Goal: Check status: Check status

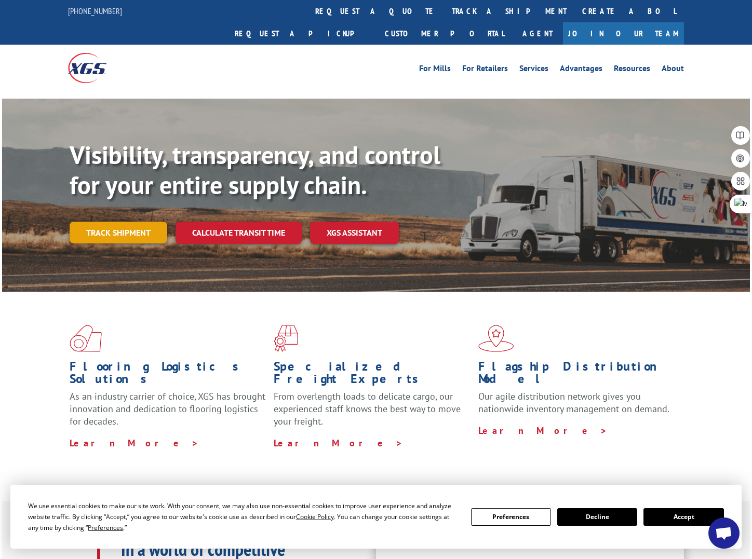
click at [122, 222] on link "Track shipment" at bounding box center [119, 233] width 98 height 22
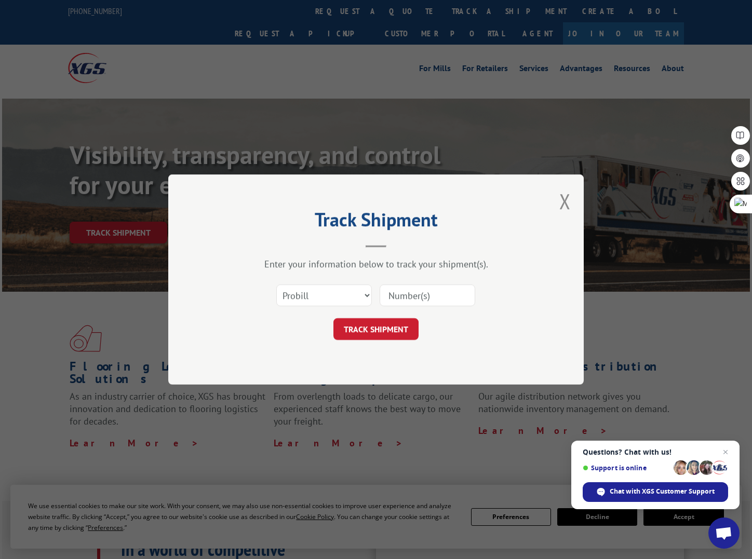
click at [400, 297] on input at bounding box center [428, 296] width 96 height 22
type input "363506"
click at [378, 331] on button "TRACK SHIPMENT" at bounding box center [375, 329] width 85 height 22
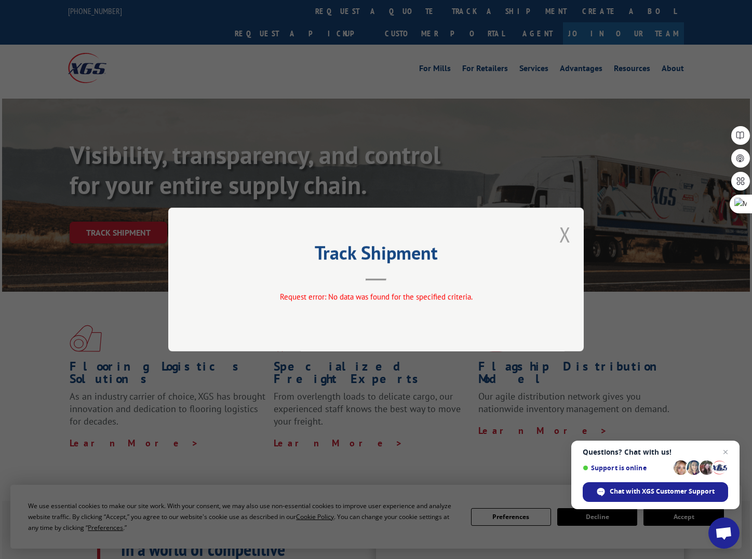
click at [568, 232] on button "Close modal" at bounding box center [564, 235] width 11 height 28
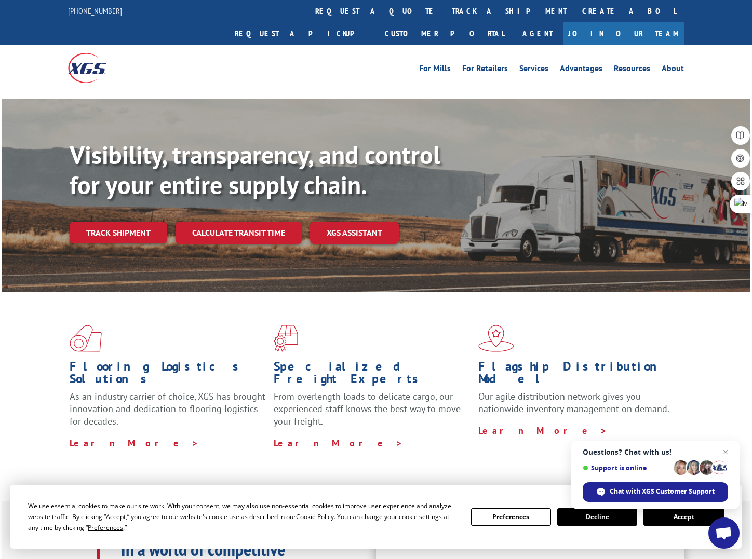
click at [125, 222] on link "Track shipment" at bounding box center [119, 233] width 98 height 22
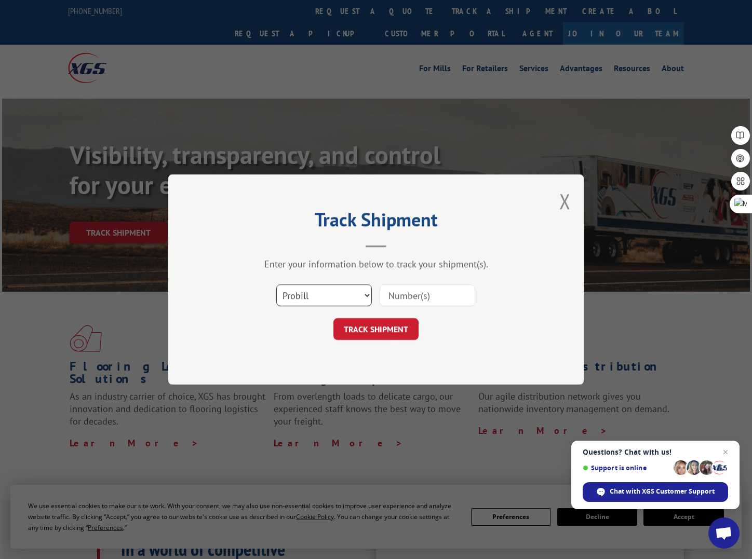
click at [367, 295] on select "Select category... Probill BOL PO" at bounding box center [324, 296] width 96 height 22
select select "bol"
click at [276, 285] on select "Select category... Probill BOL PO" at bounding box center [324, 296] width 96 height 22
click at [397, 298] on input at bounding box center [428, 296] width 96 height 22
type input "363506"
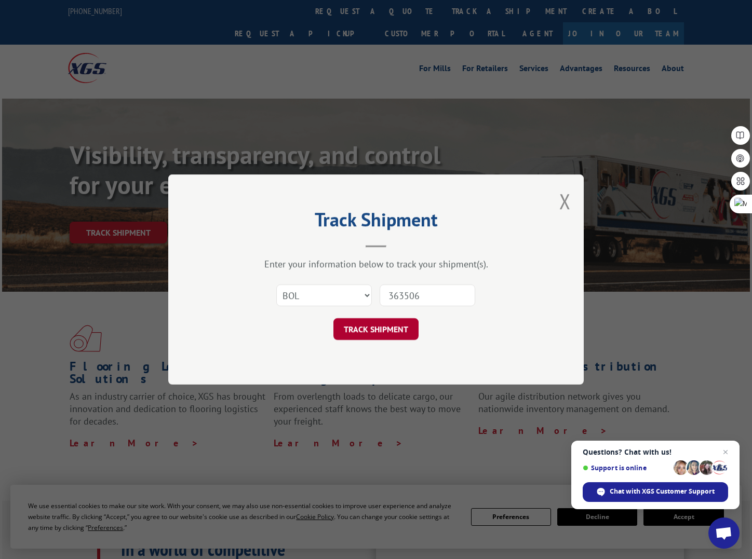
click at [364, 328] on button "TRACK SHIPMENT" at bounding box center [375, 329] width 85 height 22
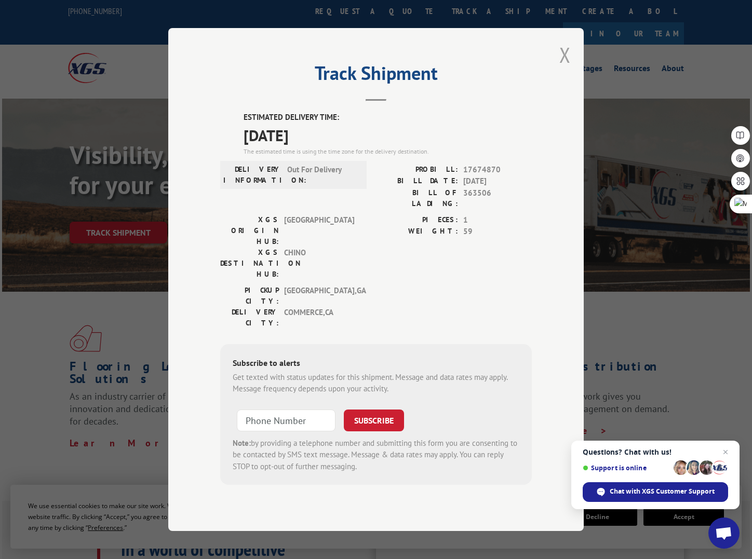
click at [560, 69] on button "Close modal" at bounding box center [564, 55] width 11 height 28
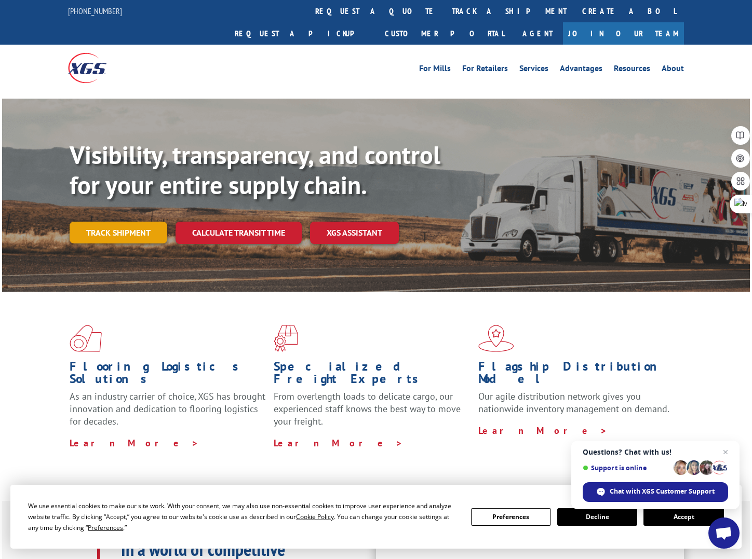
click at [121, 222] on link "Track shipment" at bounding box center [119, 233] width 98 height 22
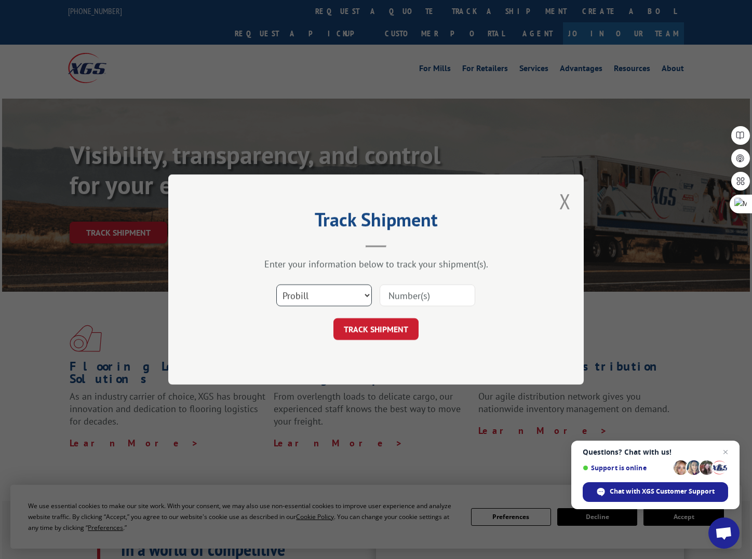
click at [362, 293] on select "Select category... Probill BOL PO" at bounding box center [324, 296] width 96 height 22
select select "bol"
click at [276, 285] on select "Select category... Probill BOL PO" at bounding box center [324, 296] width 96 height 22
click at [406, 293] on input at bounding box center [428, 296] width 96 height 22
type input "363506"
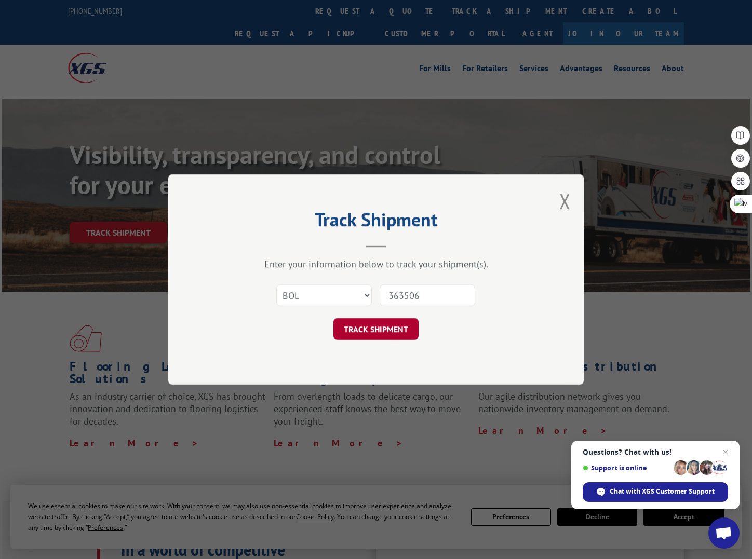
click at [384, 327] on button "TRACK SHIPMENT" at bounding box center [375, 329] width 85 height 22
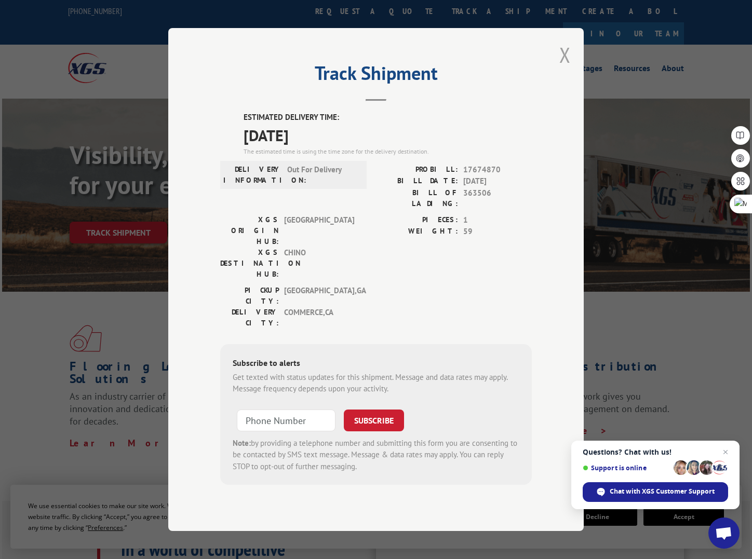
click at [564, 69] on button "Close modal" at bounding box center [564, 55] width 11 height 28
